Goal: Find specific page/section

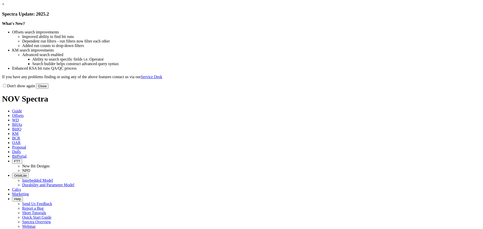
click at [49, 89] on button "Close" at bounding box center [42, 86] width 13 height 5
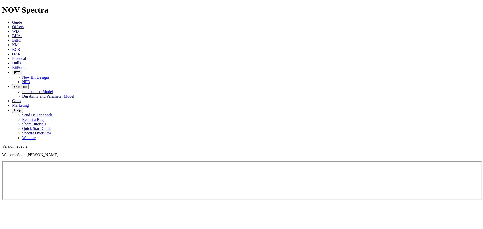
click at [14, 85] on icon "button" at bounding box center [14, 87] width 0 height 4
click at [75, 94] on link "Durability and Parameter Model" at bounding box center [48, 96] width 52 height 4
click at [14, 85] on icon "button" at bounding box center [14, 87] width 0 height 4
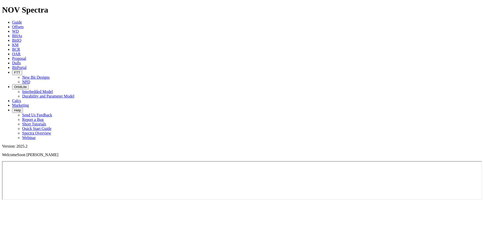
click at [53, 90] on link "Interbedded Model" at bounding box center [37, 92] width 31 height 4
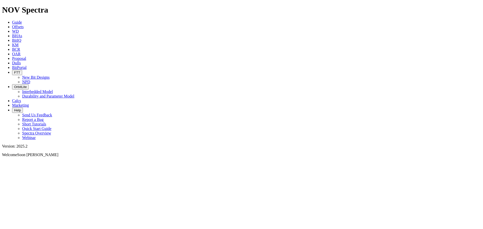
click at [27, 65] on span "BitPortal" at bounding box center [19, 67] width 15 height 4
